Goal: Find specific page/section: Find specific page/section

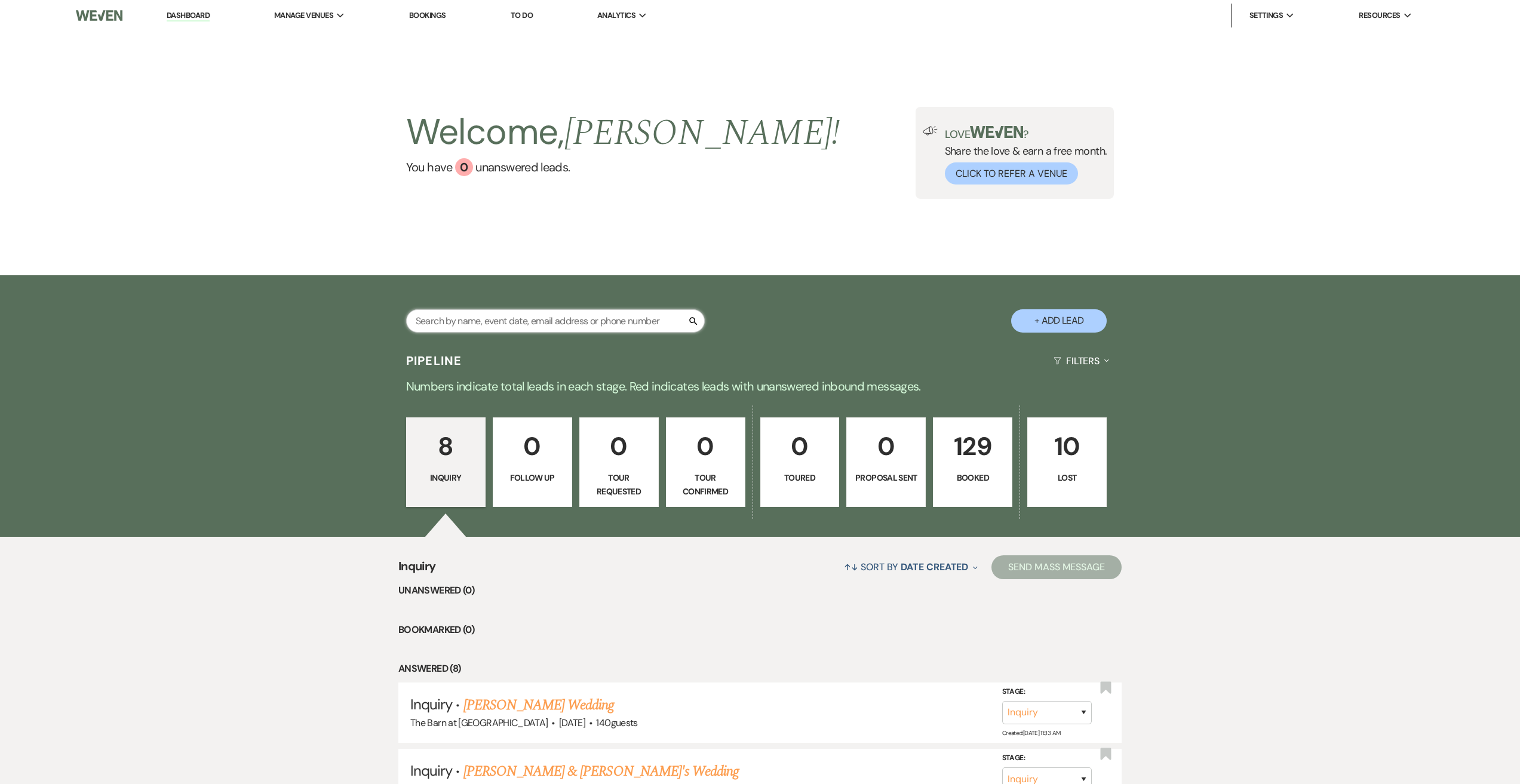
click at [522, 324] on input "text" at bounding box center [555, 320] width 298 height 24
type input "[PERSON_NAME]"
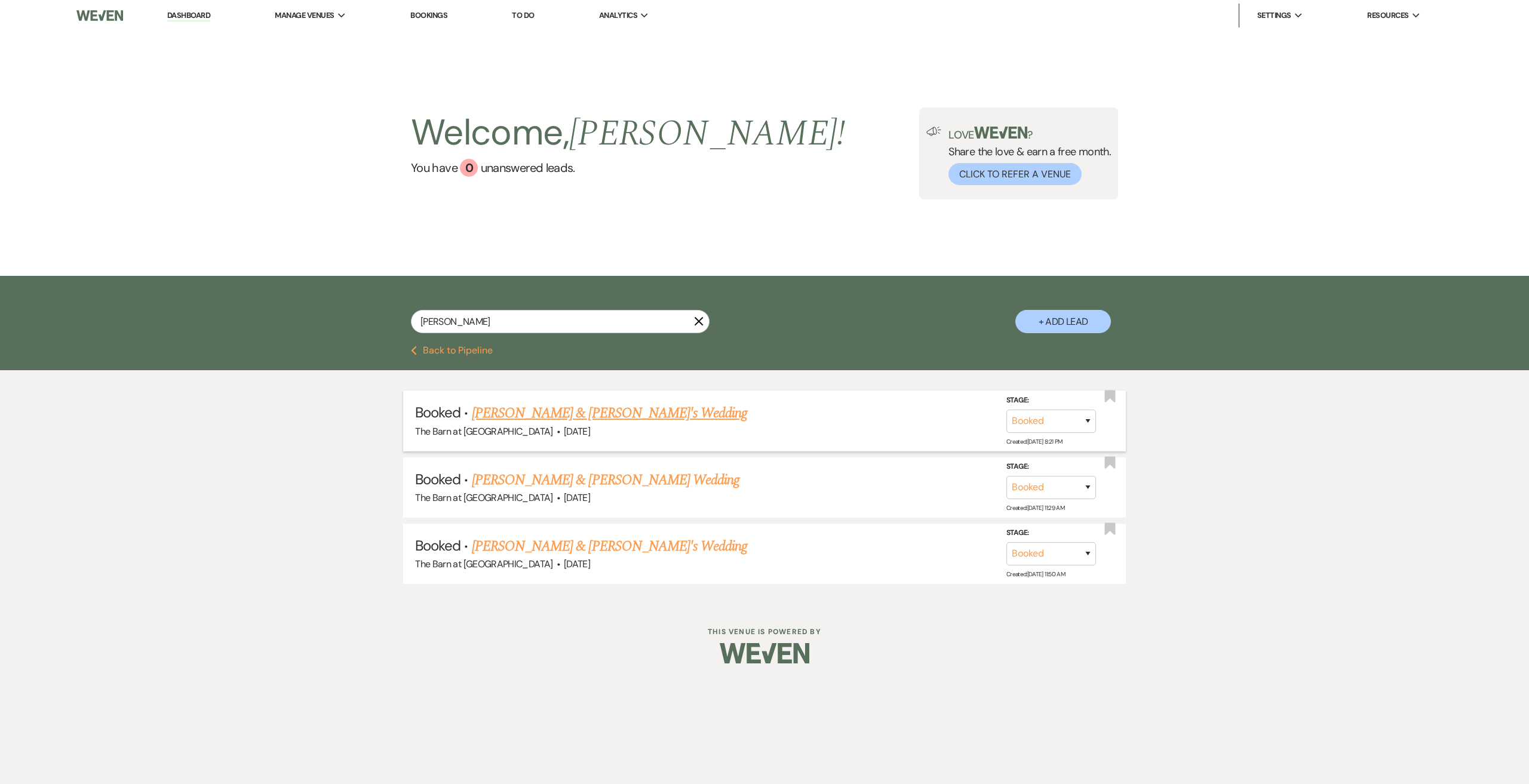
click at [576, 416] on link "[PERSON_NAME] & [PERSON_NAME]'s Wedding" at bounding box center [610, 413] width 276 height 22
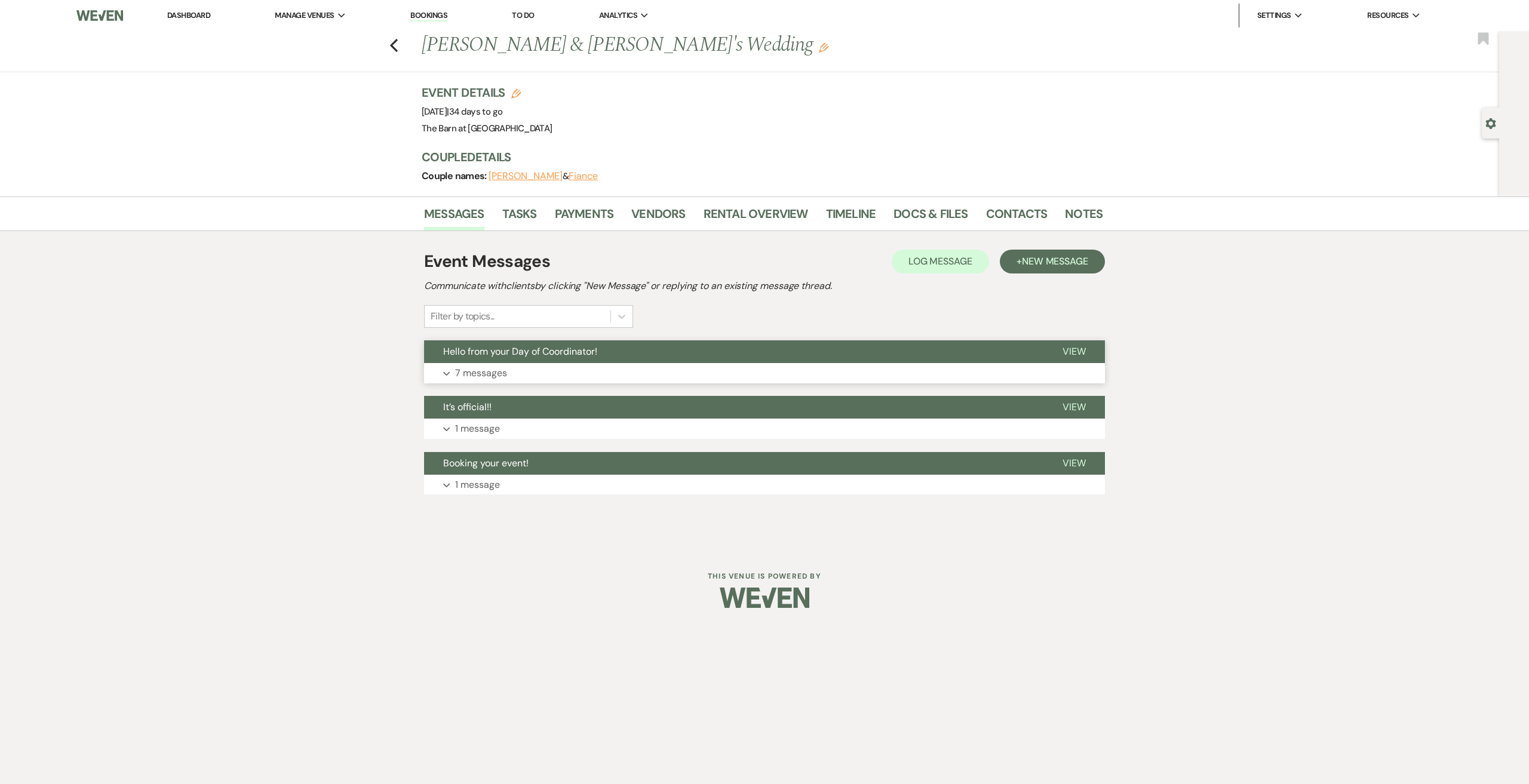
click at [507, 375] on button "Expand 7 messages" at bounding box center [764, 373] width 681 height 20
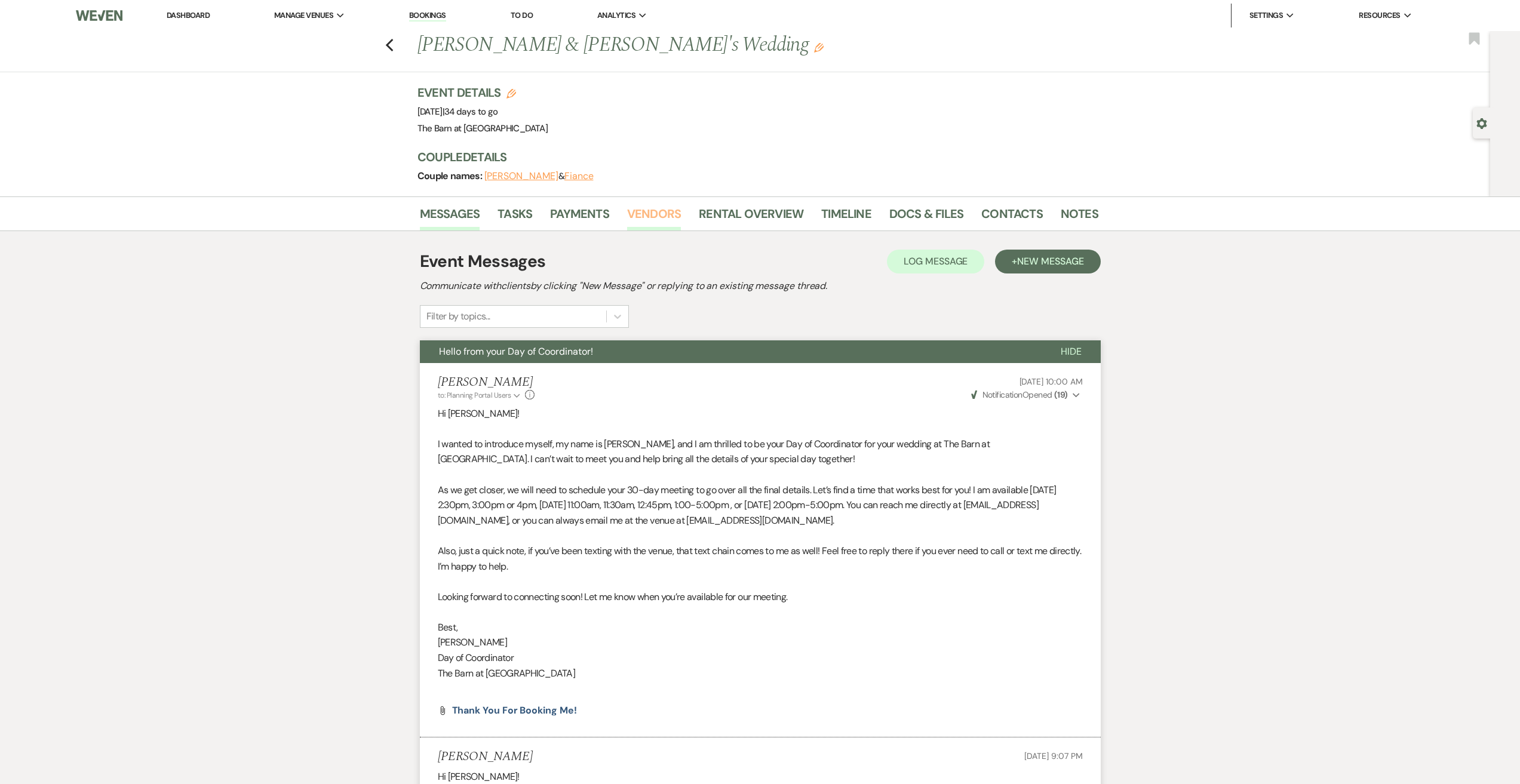
click at [645, 217] on link "Vendors" at bounding box center [654, 217] width 54 height 26
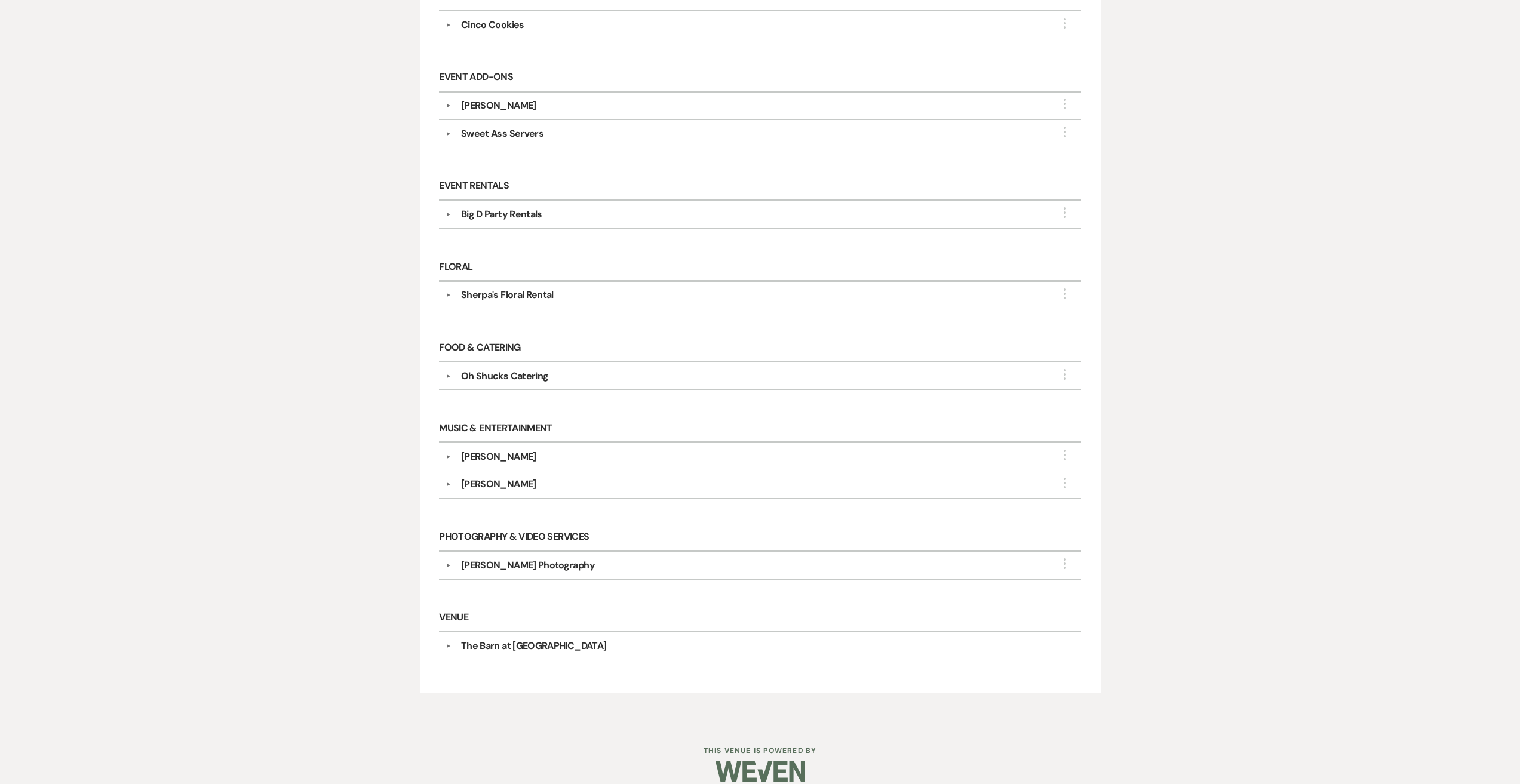
scroll to position [60, 0]
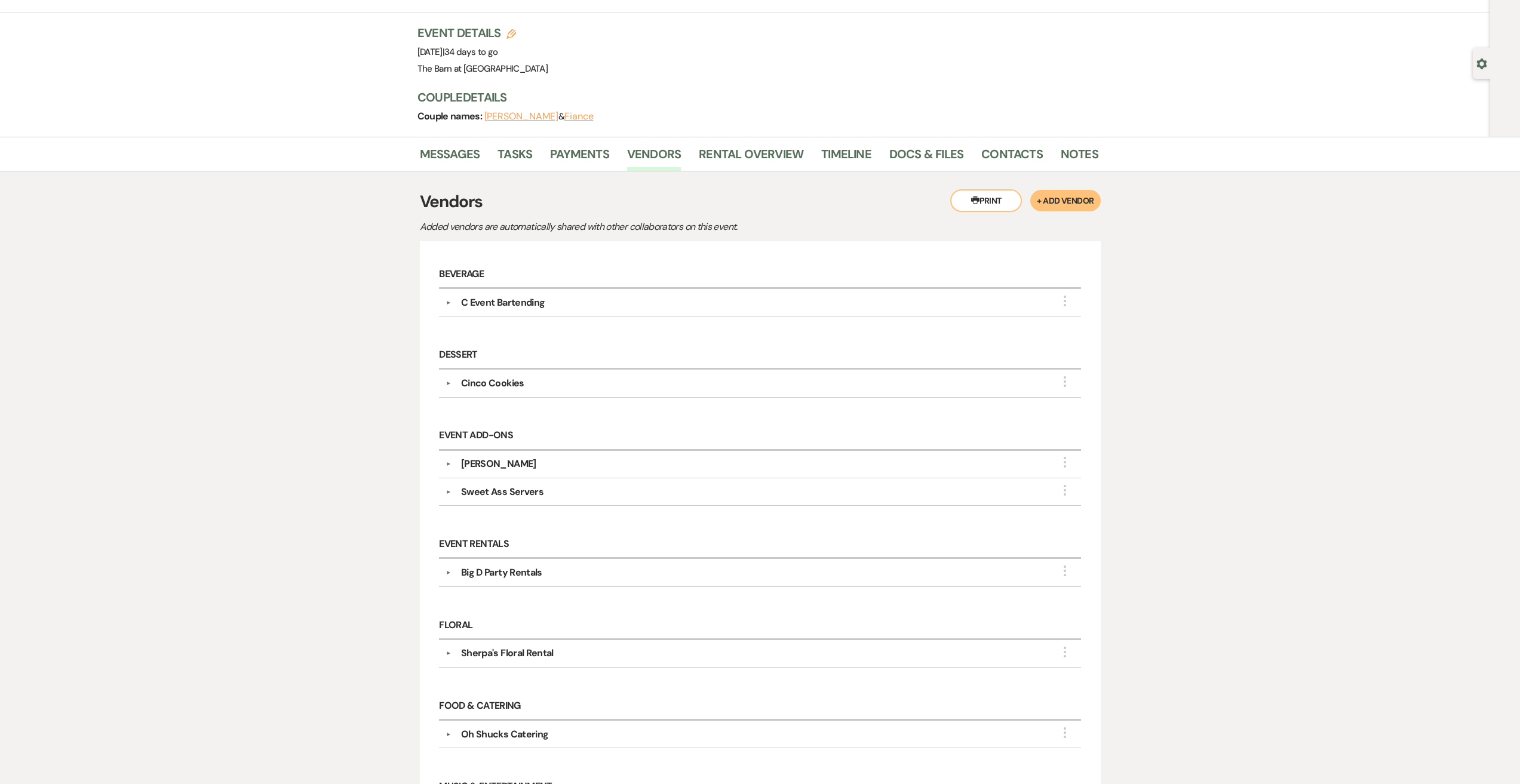
click at [532, 305] on div "C Event Bartending" at bounding box center [502, 303] width 83 height 15
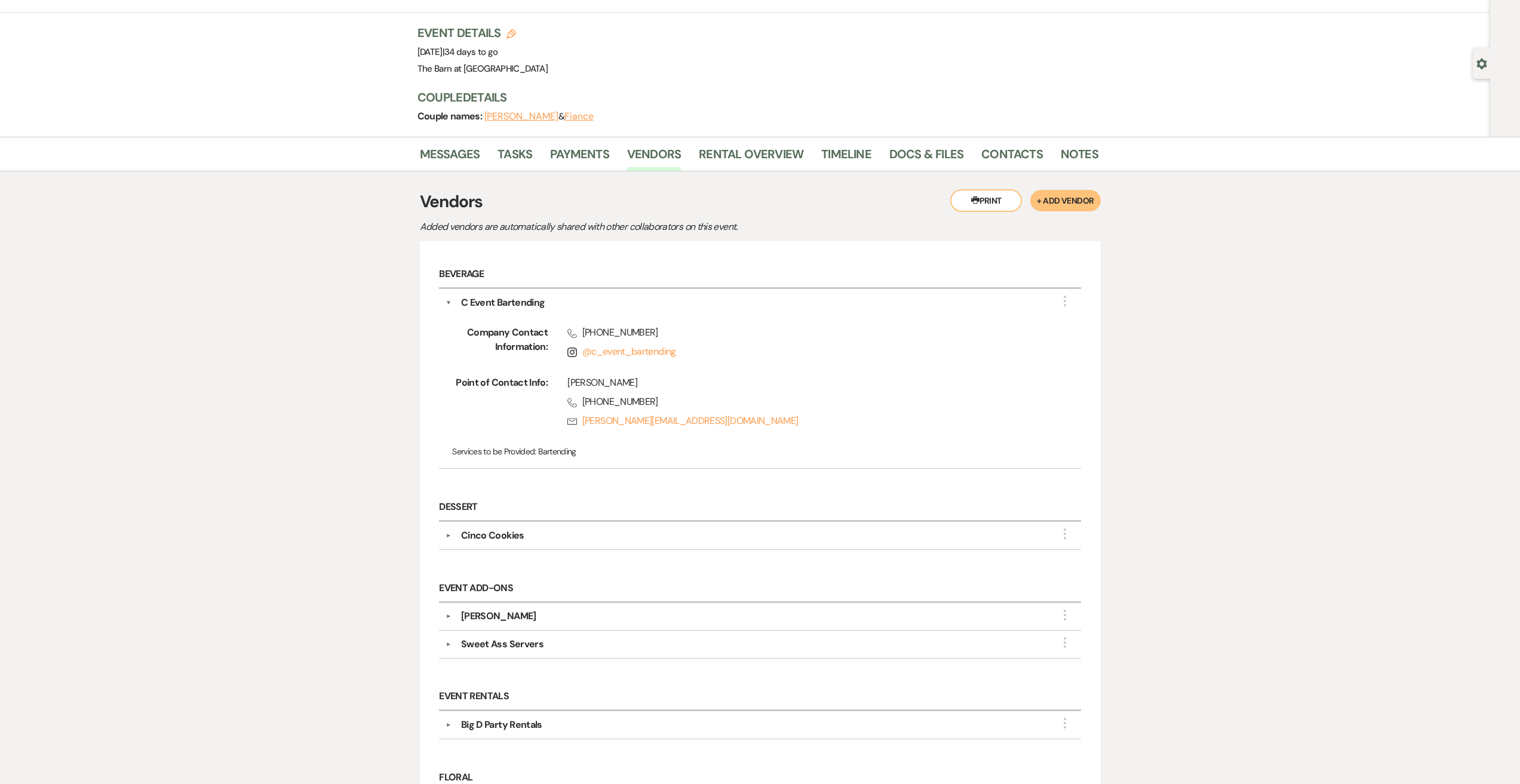
click at [504, 540] on div "Cinco Cookies" at bounding box center [493, 535] width 64 height 15
